Goal: Task Accomplishment & Management: Manage account settings

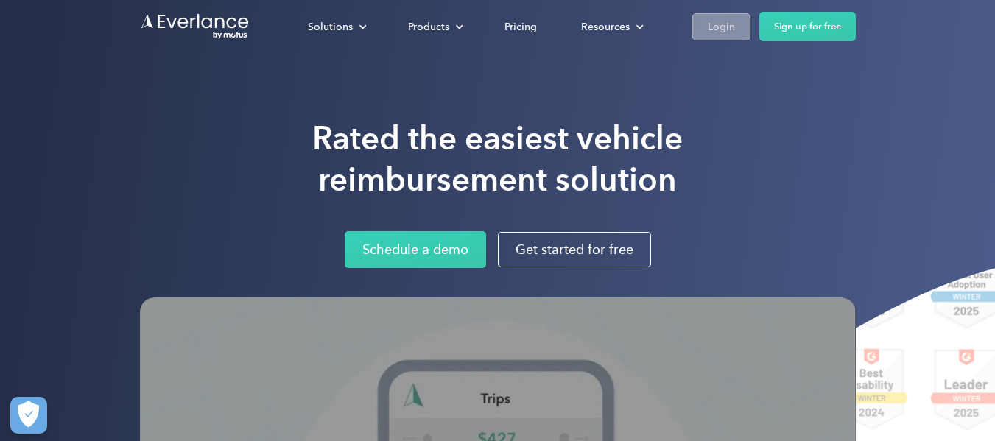
click at [719, 34] on div "Login" at bounding box center [721, 27] width 27 height 18
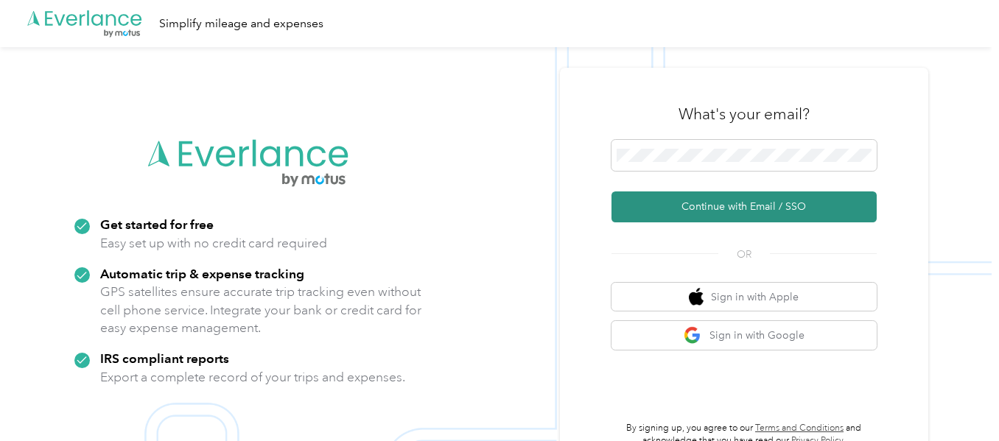
click at [726, 198] on button "Continue with Email / SSO" at bounding box center [743, 207] width 265 height 31
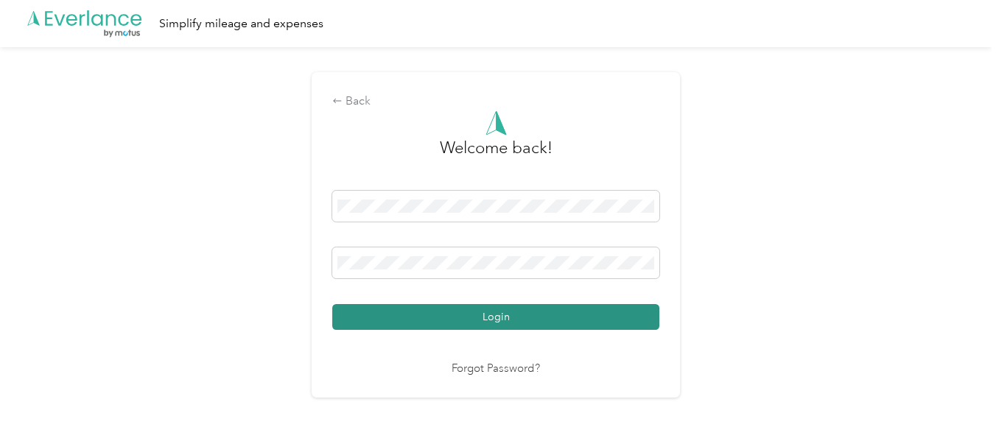
click at [541, 308] on button "Login" at bounding box center [495, 317] width 327 height 26
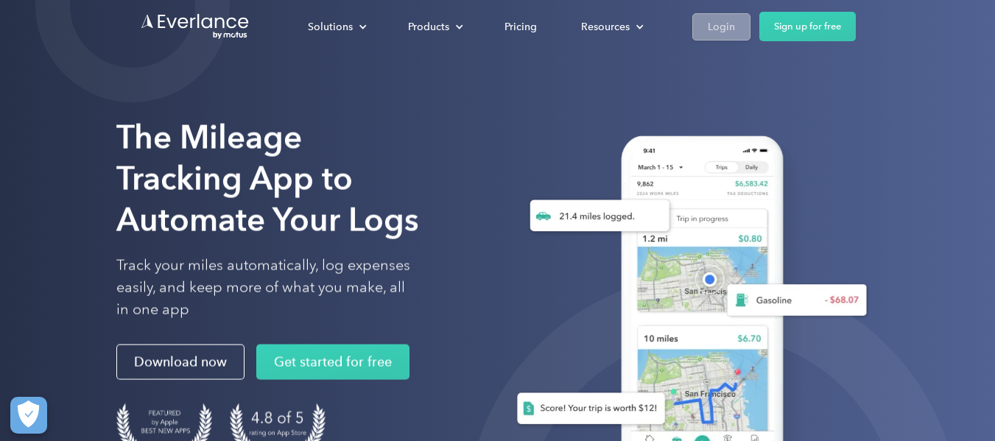
click at [721, 36] on link "Login" at bounding box center [721, 26] width 58 height 27
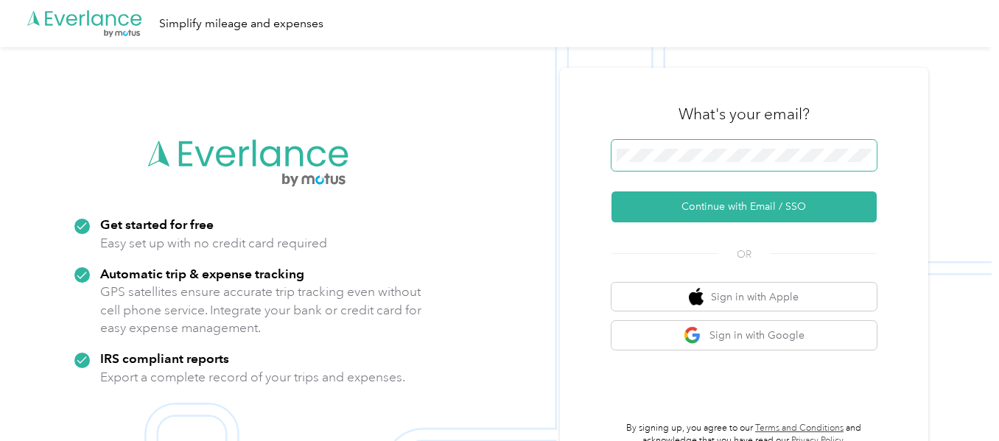
click at [666, 164] on span at bounding box center [743, 155] width 265 height 31
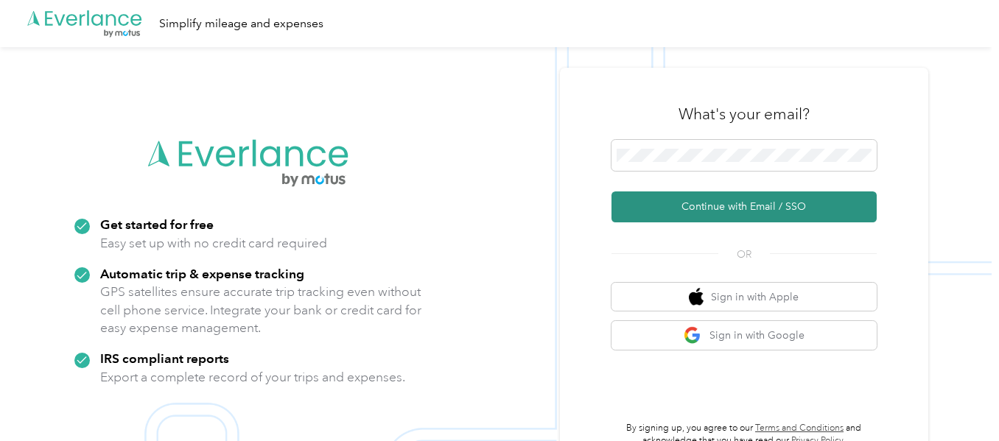
click at [661, 198] on button "Continue with Email / SSO" at bounding box center [743, 207] width 265 height 31
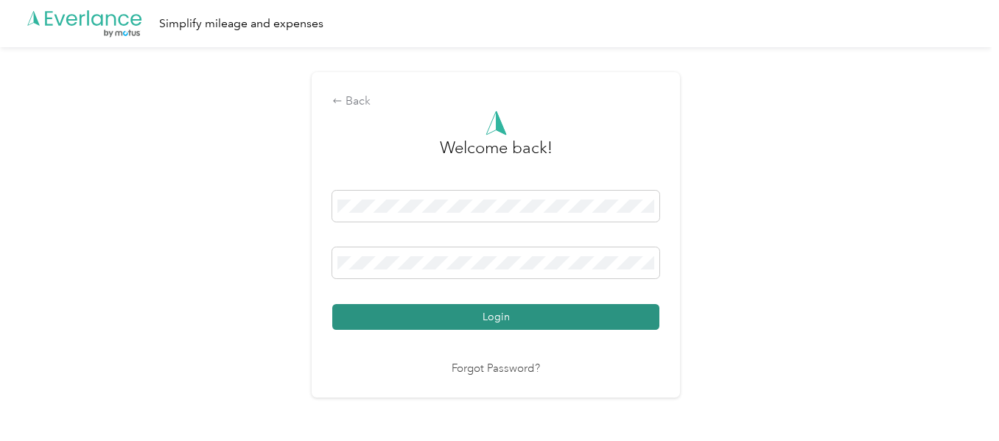
click at [407, 309] on button "Login" at bounding box center [495, 317] width 327 height 26
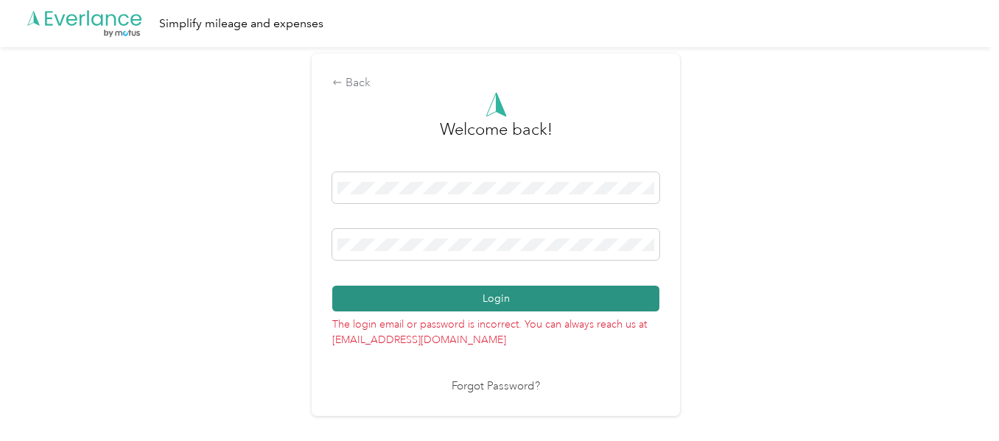
click at [402, 291] on button "Login" at bounding box center [495, 299] width 327 height 26
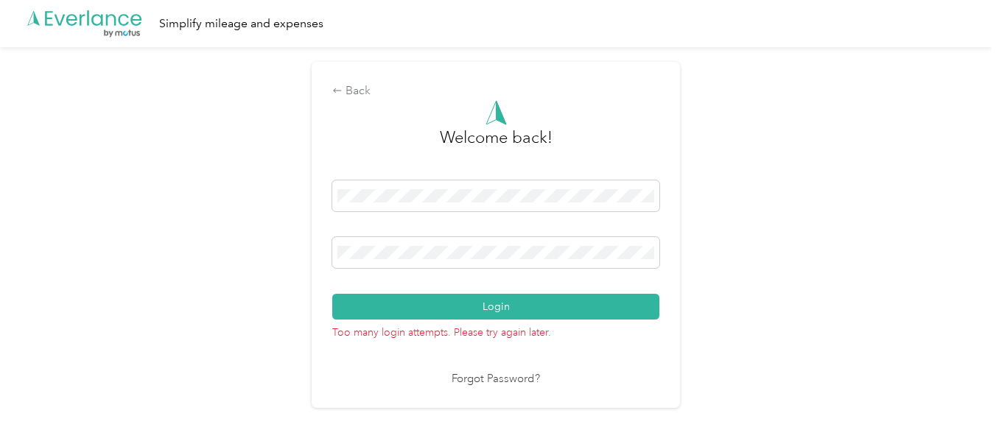
click at [618, 354] on div "Welcome back! Login Too many login attempts. Please try again later. Forgot Pas…" at bounding box center [495, 244] width 327 height 288
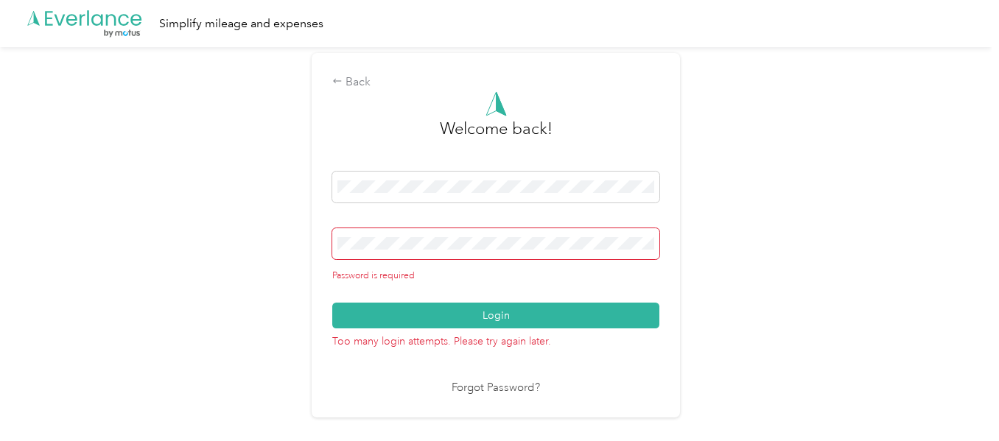
click at [518, 127] on h3 "Welcome back!" at bounding box center [496, 136] width 113 height 40
click at [363, 86] on div "Back" at bounding box center [495, 83] width 327 height 18
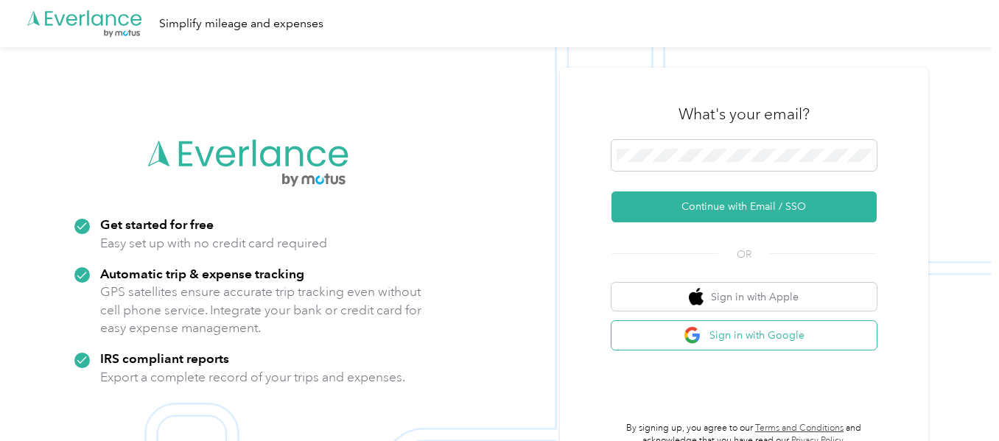
click at [736, 329] on button "Sign in with Google" at bounding box center [743, 335] width 265 height 29
click at [302, 93] on img at bounding box center [496, 267] width 992 height 441
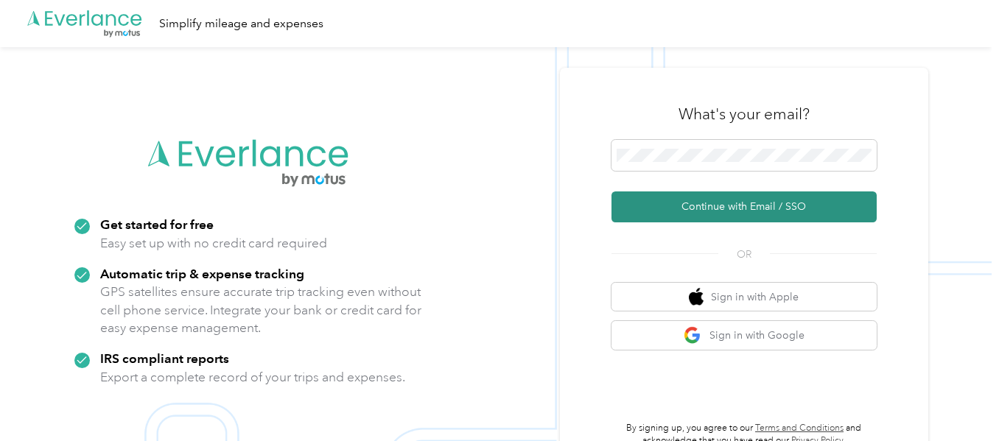
click at [731, 209] on button "Continue with Email / SSO" at bounding box center [743, 207] width 265 height 31
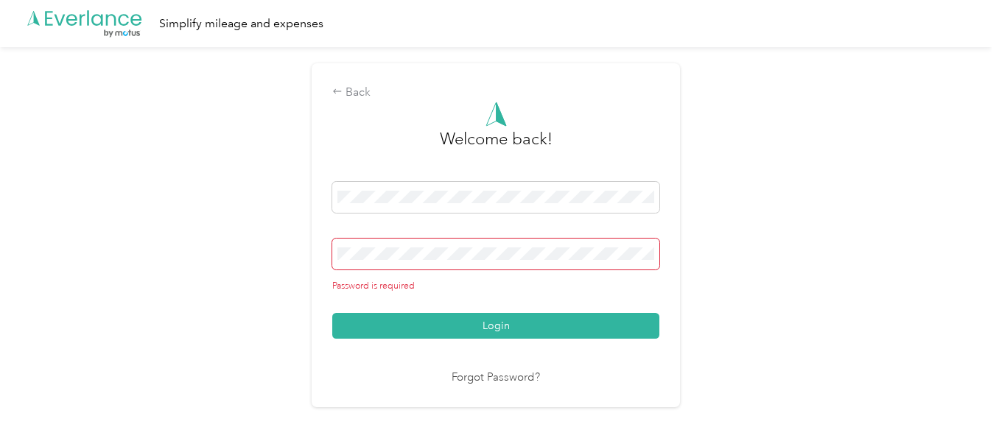
click at [789, 298] on div "Back Welcome back! Password is required Login Forgot Password?" at bounding box center [496, 241] width 992 height 388
click at [517, 373] on link "Forgot Password?" at bounding box center [496, 378] width 88 height 17
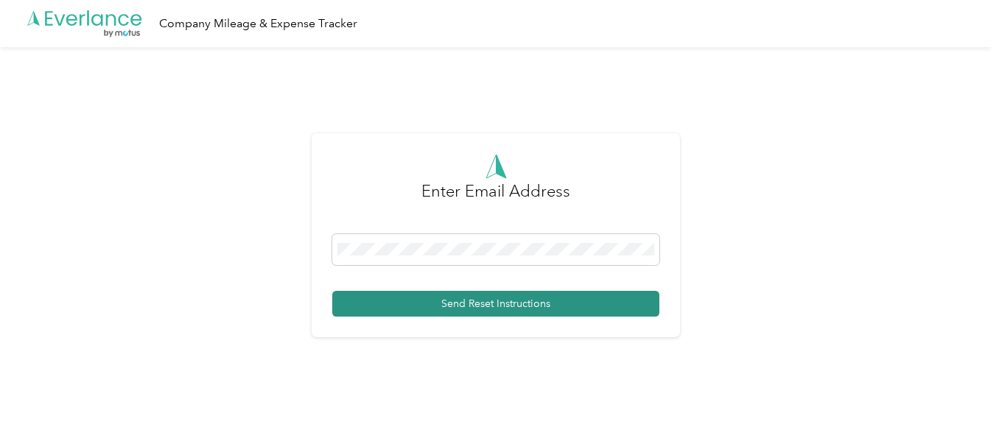
click at [487, 300] on button "Send Reset Instructions" at bounding box center [495, 304] width 327 height 26
